Goal: Find specific page/section: Find specific page/section

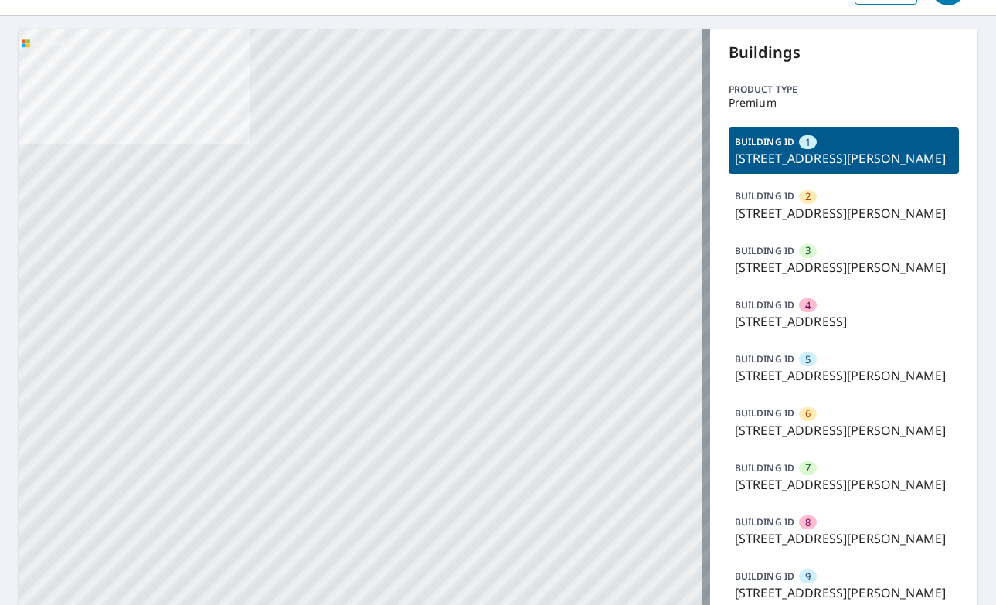
scroll to position [155, 0]
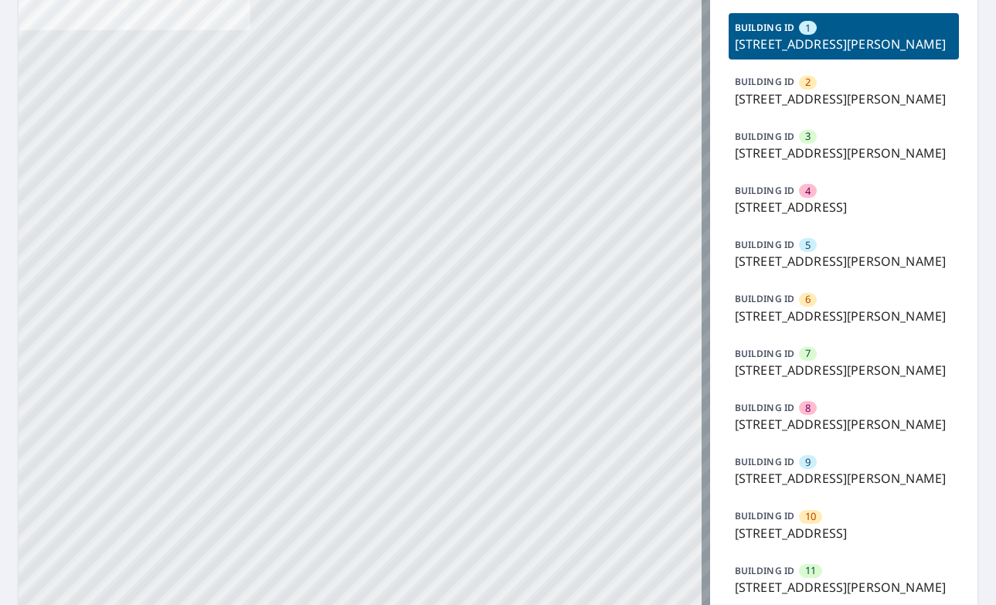
click at [763, 270] on p "[STREET_ADDRESS][PERSON_NAME]" at bounding box center [844, 261] width 218 height 19
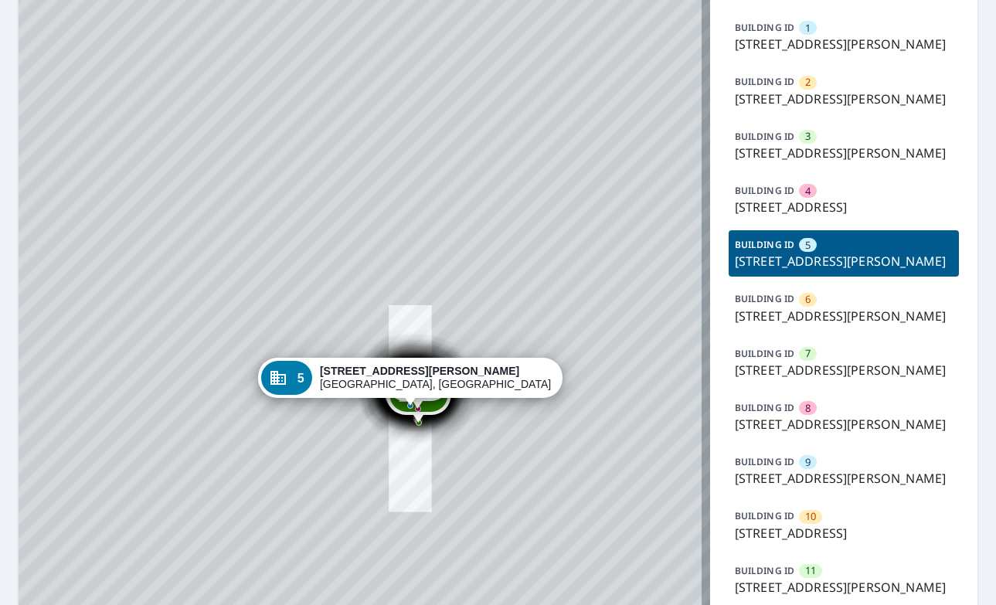
drag, startPoint x: 464, startPoint y: 392, endPoint x: 452, endPoint y: 341, distance: 52.5
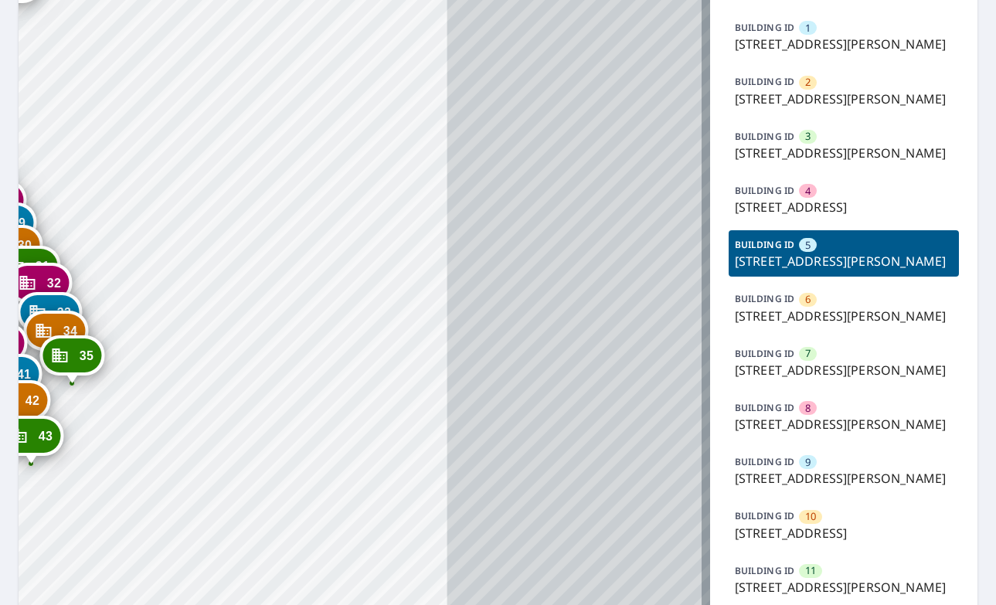
drag, startPoint x: 457, startPoint y: 419, endPoint x: 603, endPoint y: 333, distance: 170.0
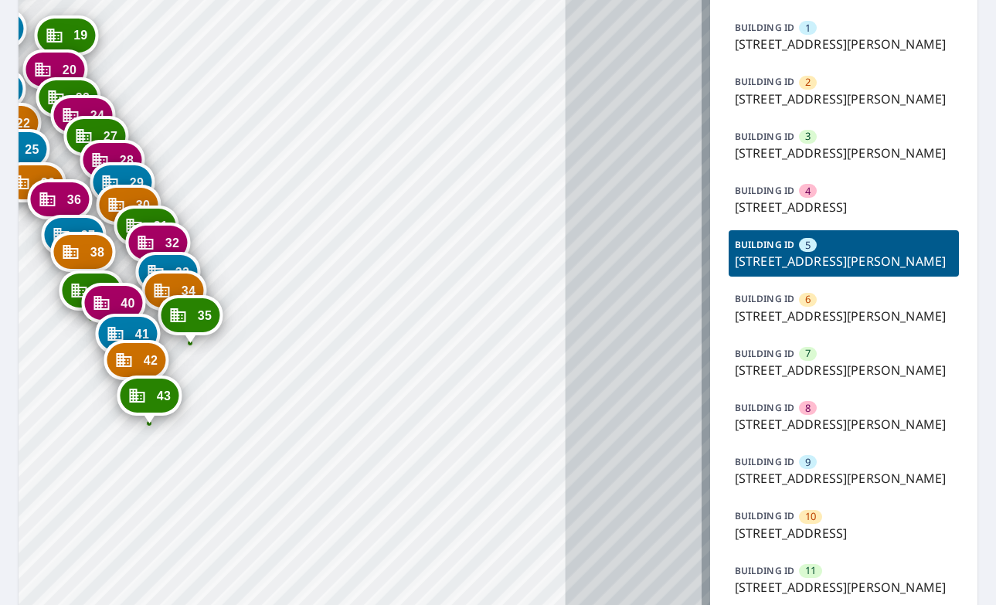
drag, startPoint x: 376, startPoint y: 385, endPoint x: 498, endPoint y: 369, distance: 122.4
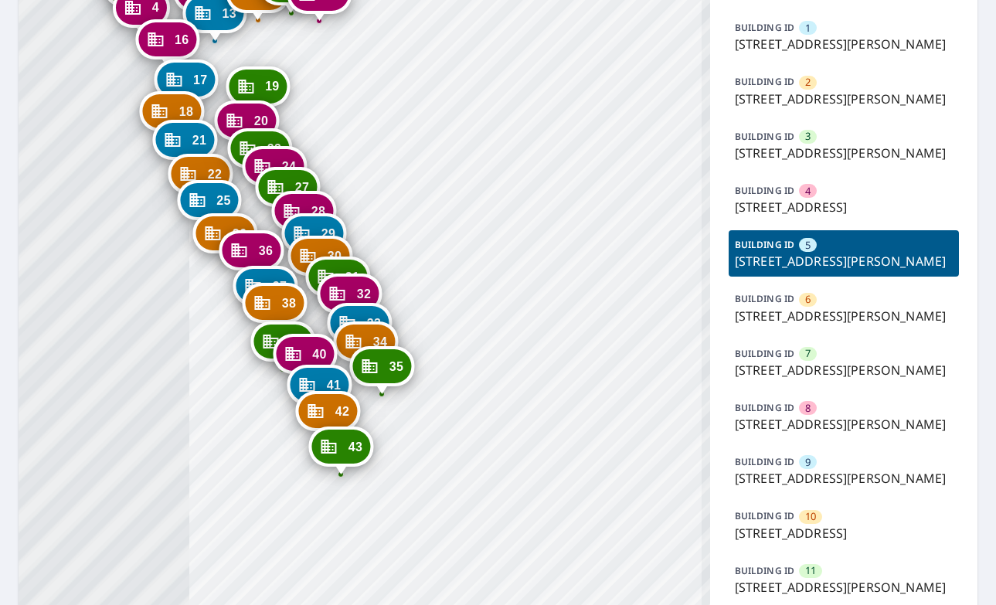
drag, startPoint x: 497, startPoint y: 302, endPoint x: 545, endPoint y: 441, distance: 147.3
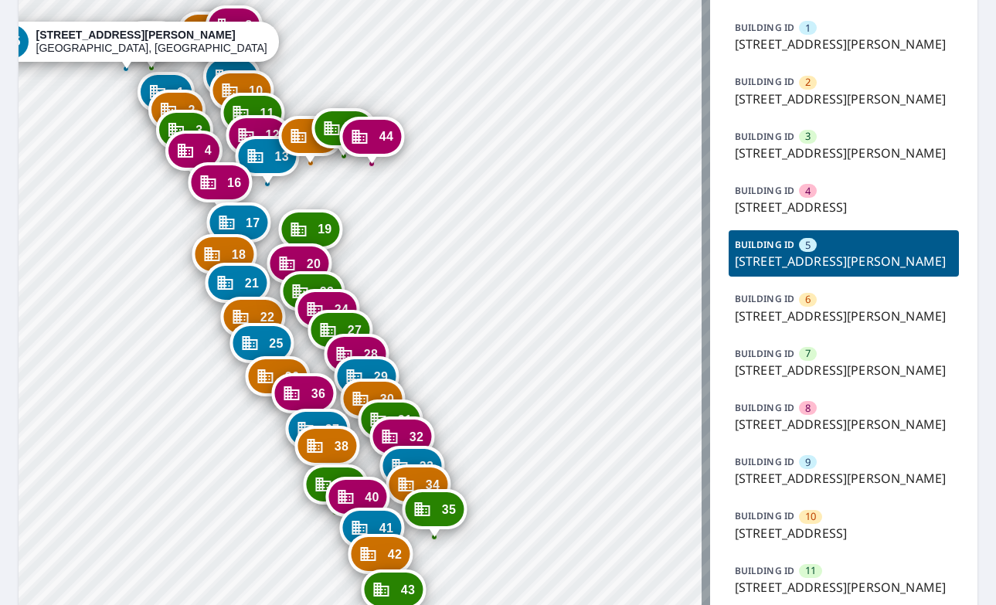
click at [786, 270] on p "[STREET_ADDRESS][PERSON_NAME]" at bounding box center [844, 261] width 218 height 19
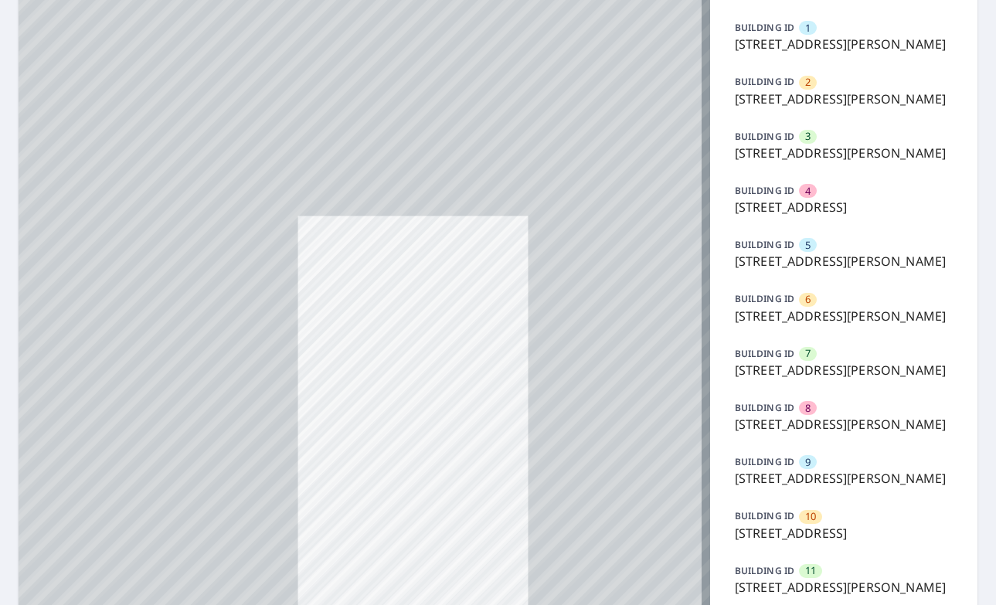
drag, startPoint x: 396, startPoint y: 409, endPoint x: 443, endPoint y: 308, distance: 111.3
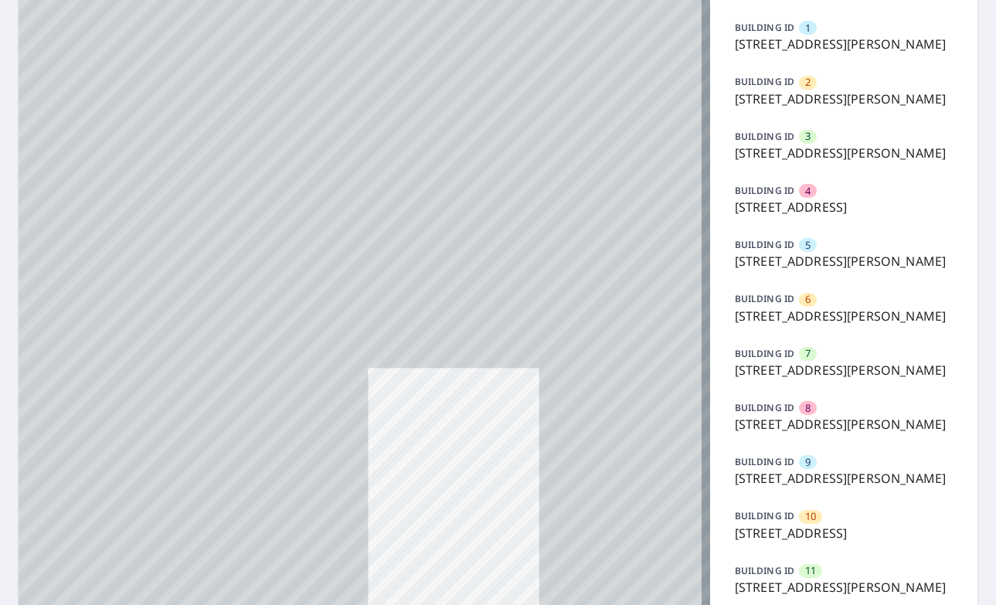
drag, startPoint x: 488, startPoint y: 257, endPoint x: 498, endPoint y: 217, distance: 40.7
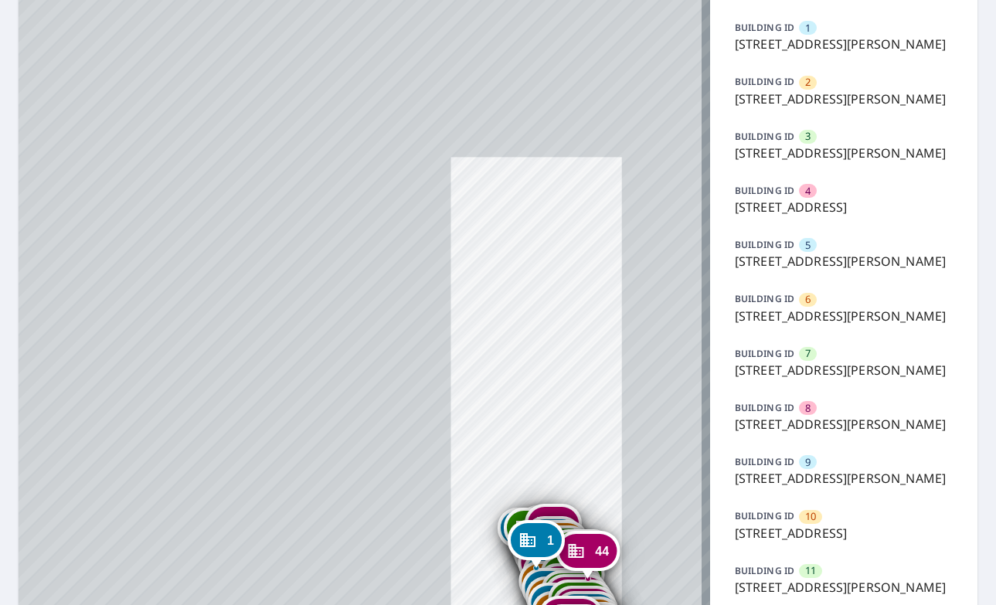
drag, startPoint x: 443, startPoint y: 375, endPoint x: 429, endPoint y: 219, distance: 157.5
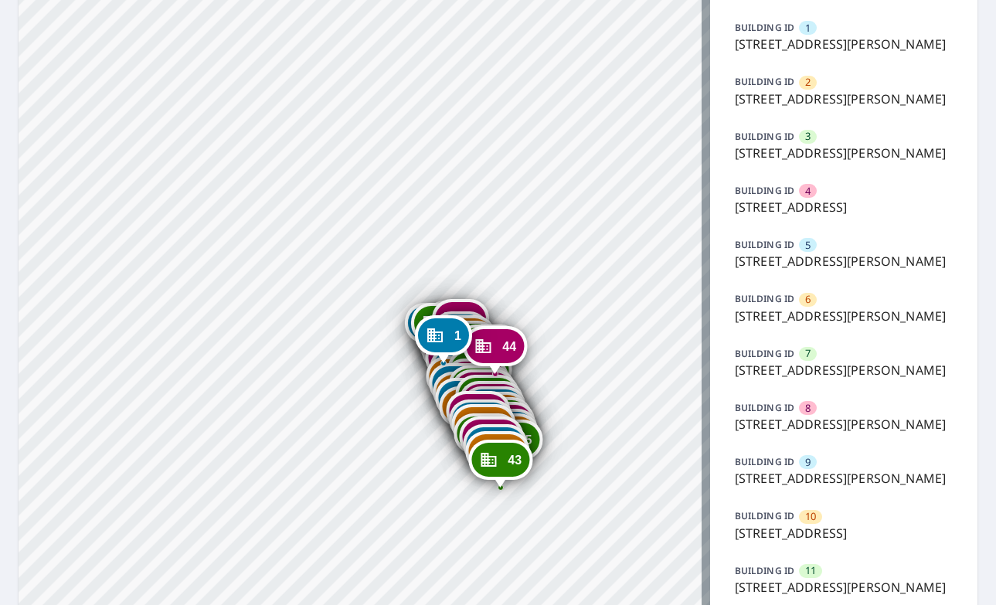
drag, startPoint x: 410, startPoint y: 312, endPoint x: 346, endPoint y: 270, distance: 76.9
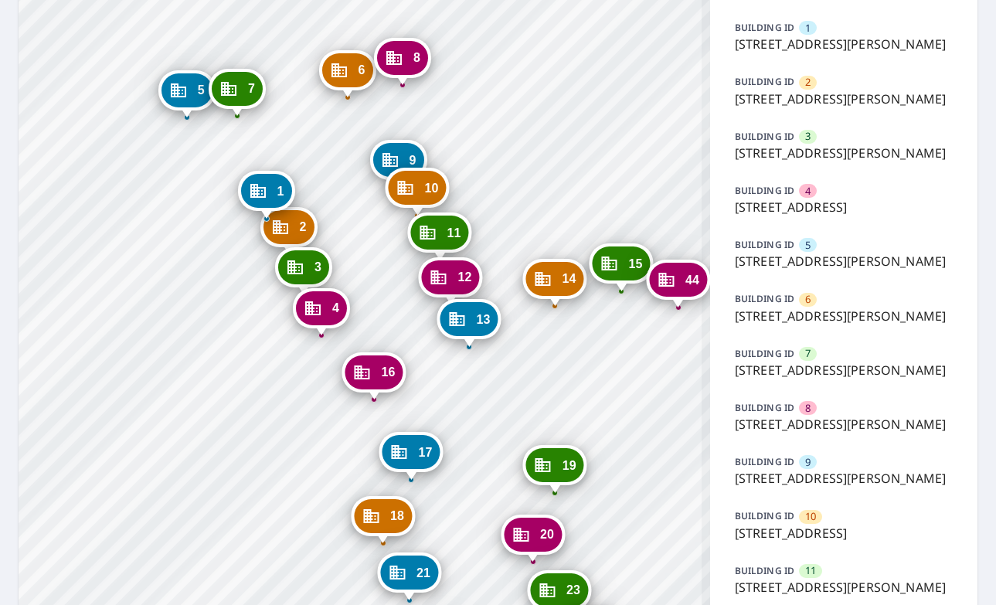
drag, startPoint x: 375, startPoint y: 358, endPoint x: 390, endPoint y: 392, distance: 37.7
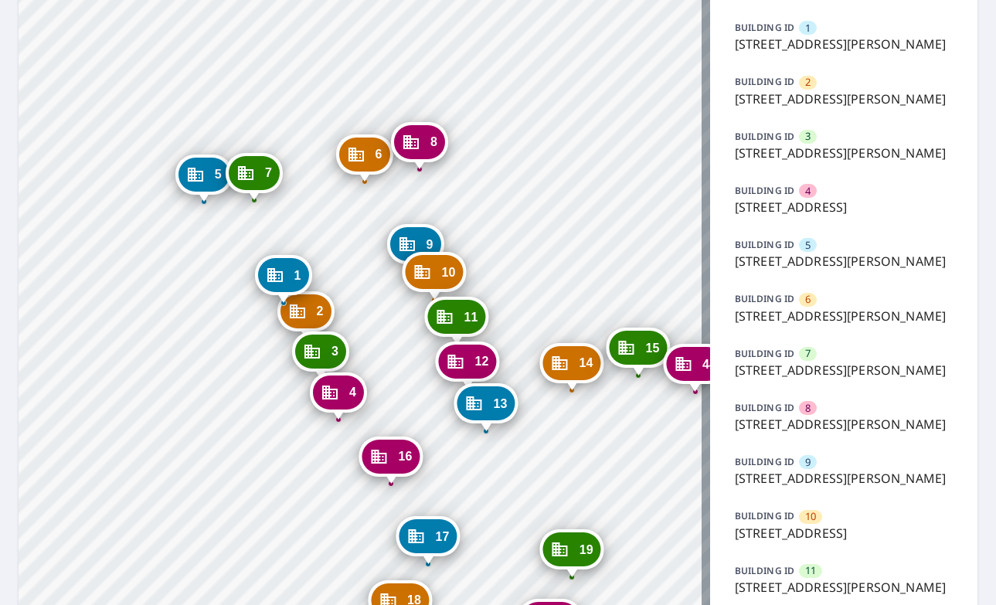
drag, startPoint x: 281, startPoint y: 361, endPoint x: 268, endPoint y: 426, distance: 67.0
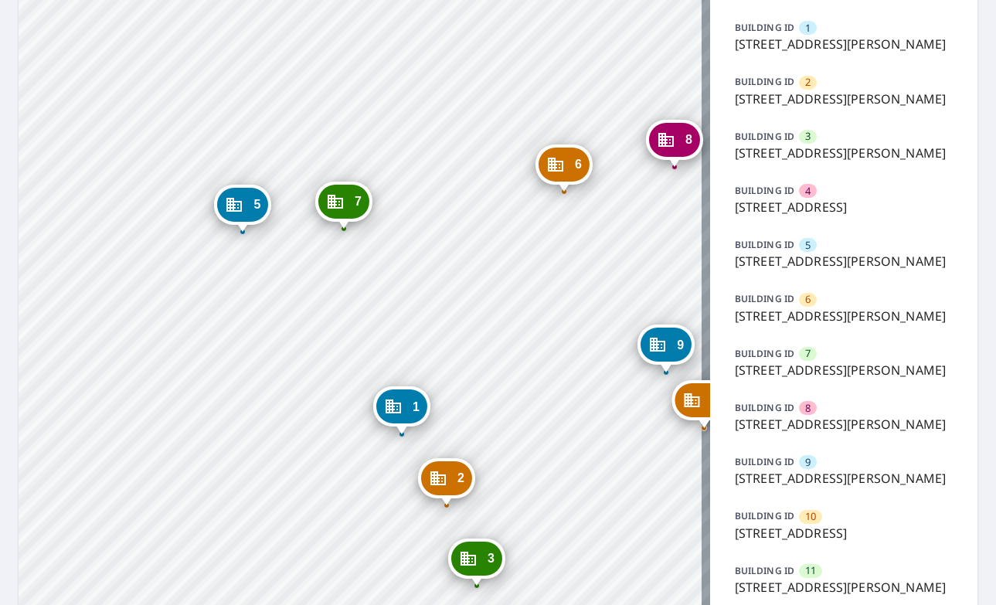
drag, startPoint x: 209, startPoint y: 372, endPoint x: 232, endPoint y: 404, distance: 38.8
